Goal: Task Accomplishment & Management: Use online tool/utility

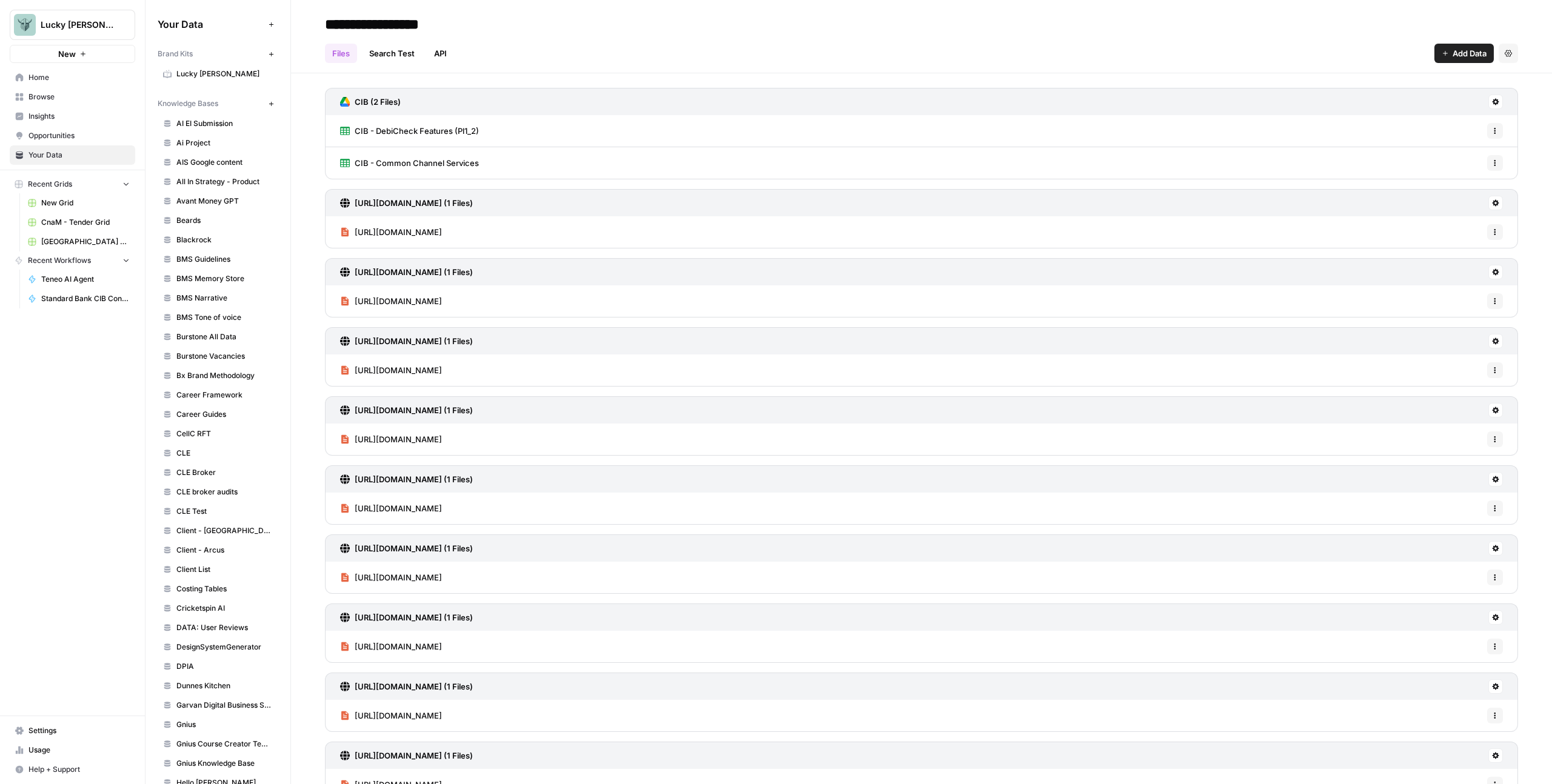
click at [1470, 50] on span "Add Data" at bounding box center [1469, 53] width 34 height 12
click at [1417, 74] on button "Upload Files" at bounding box center [1410, 81] width 138 height 17
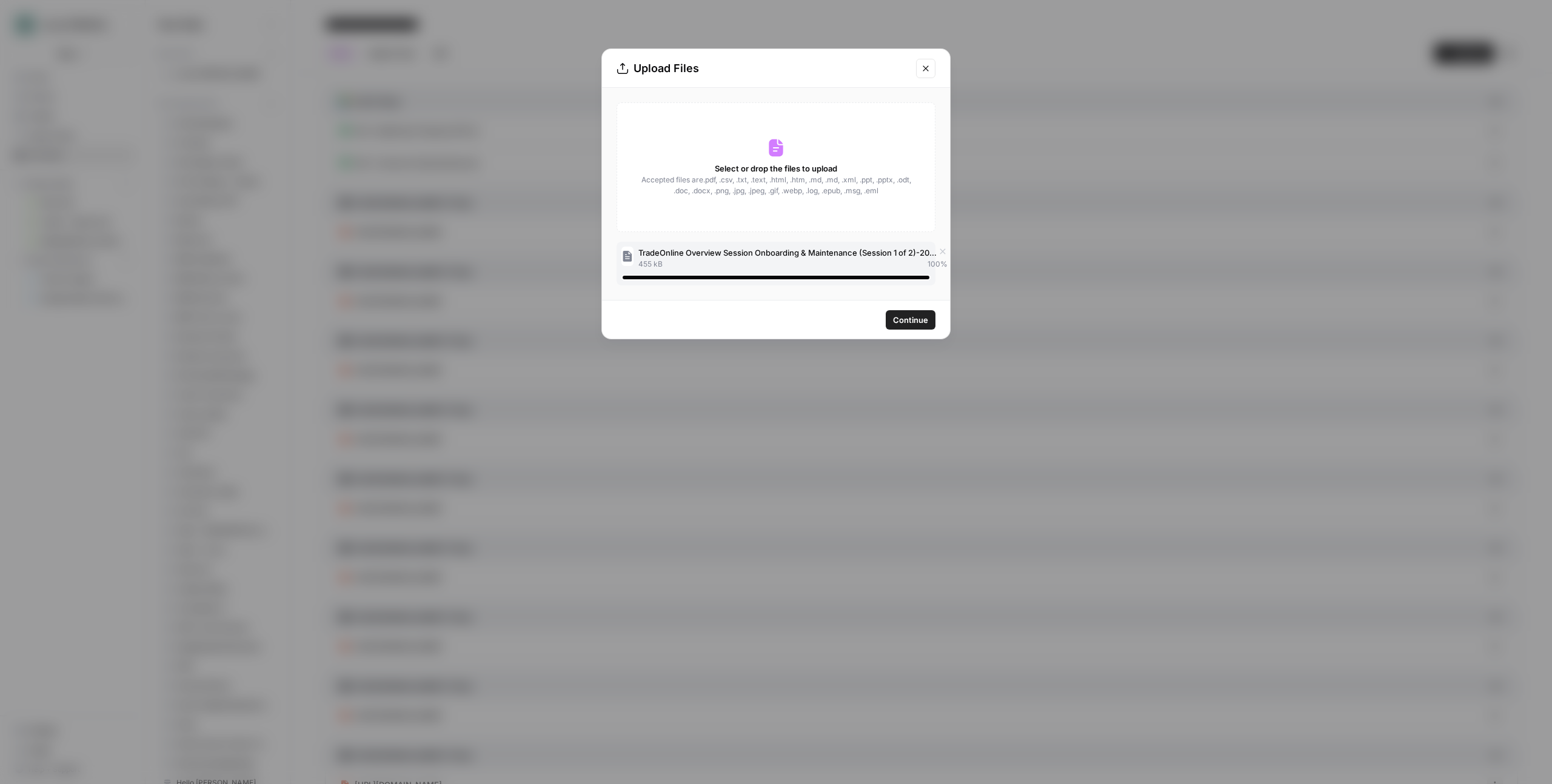
click at [905, 325] on span "Continue" at bounding box center [910, 320] width 35 height 12
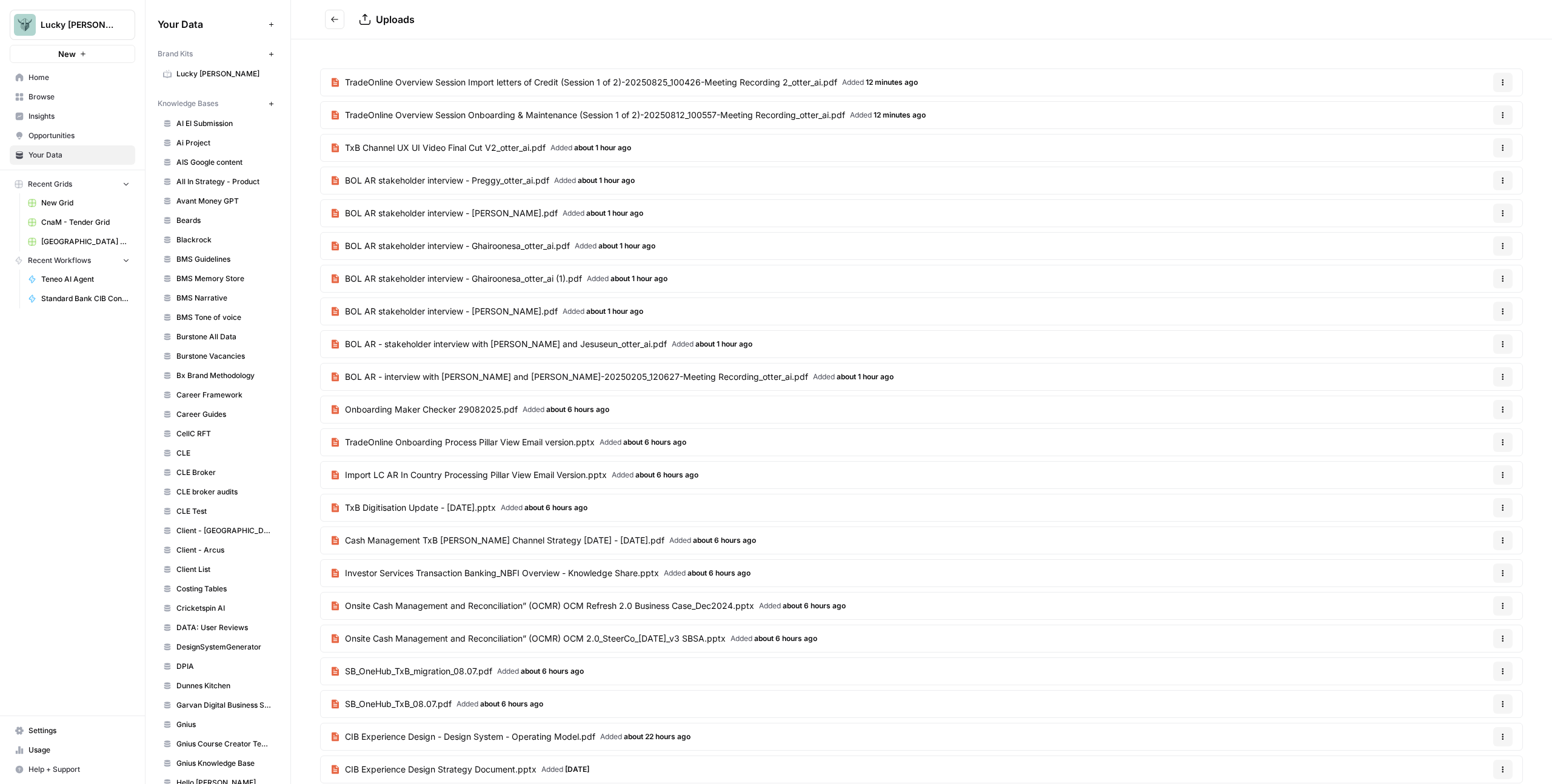
click at [340, 12] on button "Go back" at bounding box center [335, 19] width 19 height 19
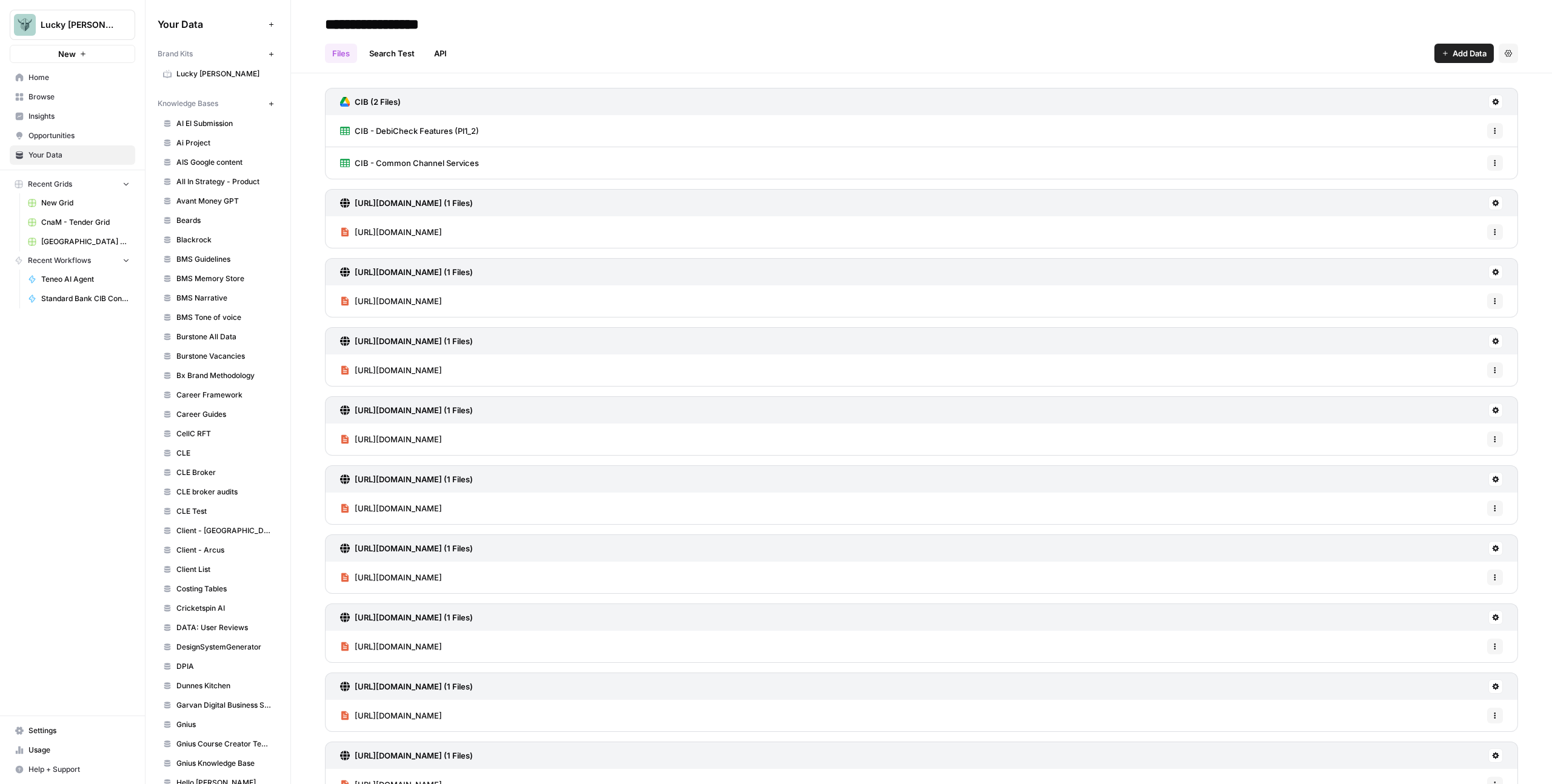
click at [1460, 54] on span "Add Data" at bounding box center [1469, 53] width 34 height 12
click at [1411, 81] on span "Upload Files" at bounding box center [1414, 81] width 111 height 12
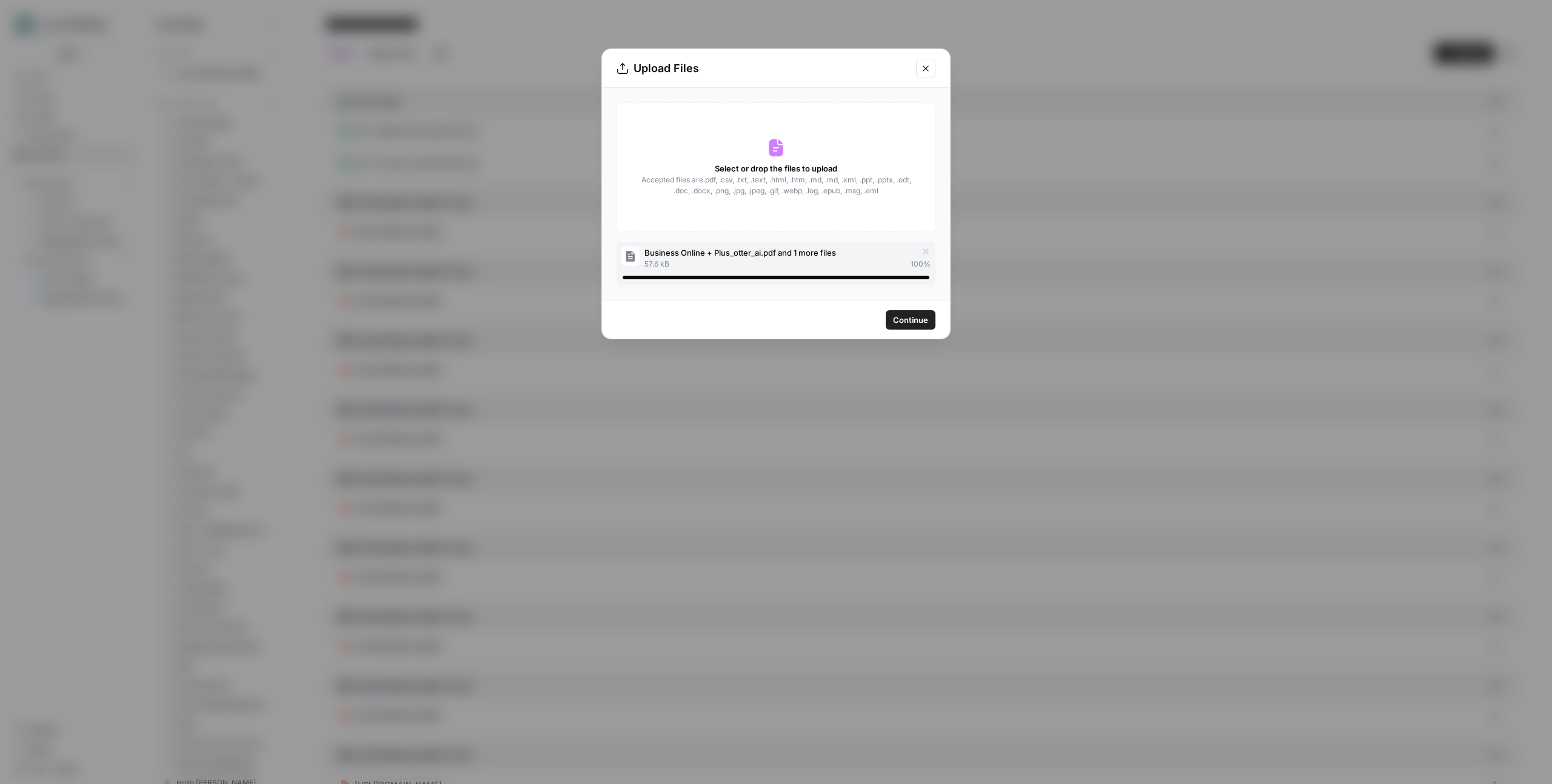
click at [913, 320] on span "Continue" at bounding box center [910, 320] width 35 height 12
